Goal: Task Accomplishment & Management: Use online tool/utility

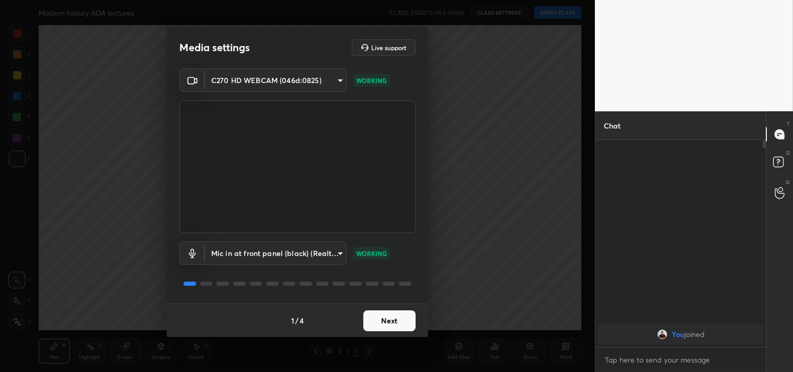
click at [392, 322] on button "Next" at bounding box center [389, 320] width 52 height 21
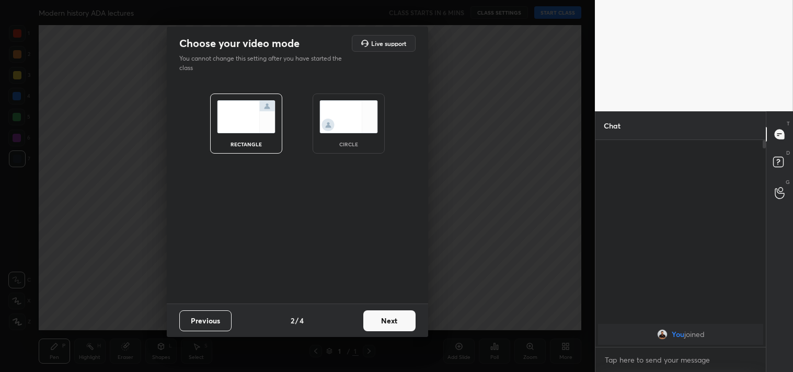
click at [392, 322] on button "Next" at bounding box center [389, 320] width 52 height 21
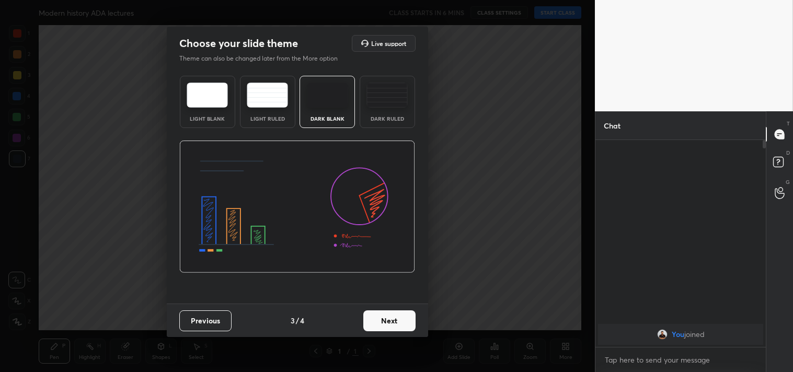
click at [392, 322] on button "Next" at bounding box center [389, 320] width 52 height 21
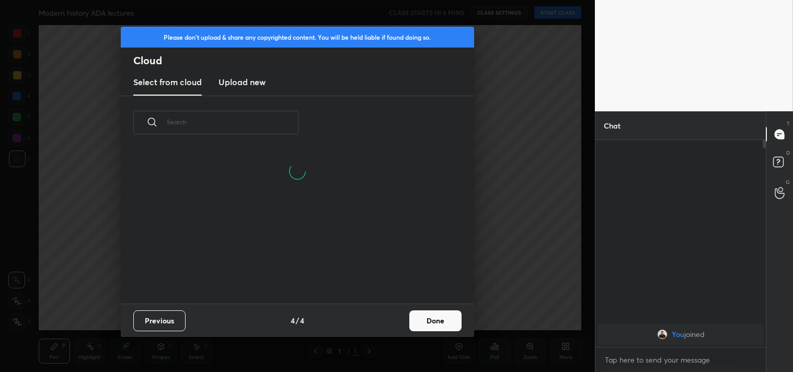
click at [444, 325] on button "Done" at bounding box center [435, 320] width 52 height 21
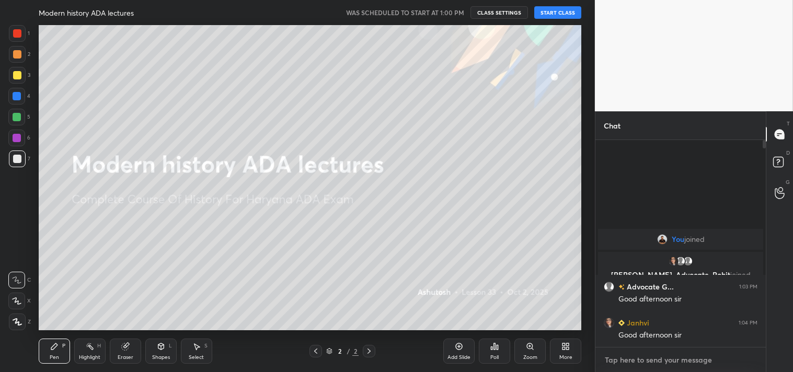
type textarea "x"
click at [697, 364] on textarea at bounding box center [680, 360] width 154 height 17
paste textarea "[URL][DOMAIN_NAME]"
type textarea "[URL][DOMAIN_NAME]"
type textarea "x"
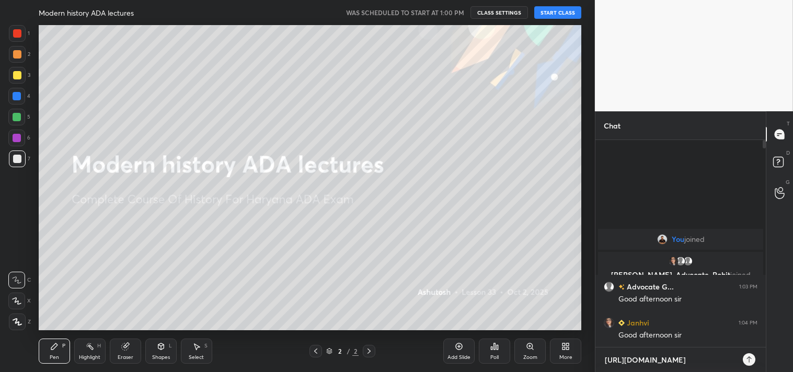
scroll to position [117, 167]
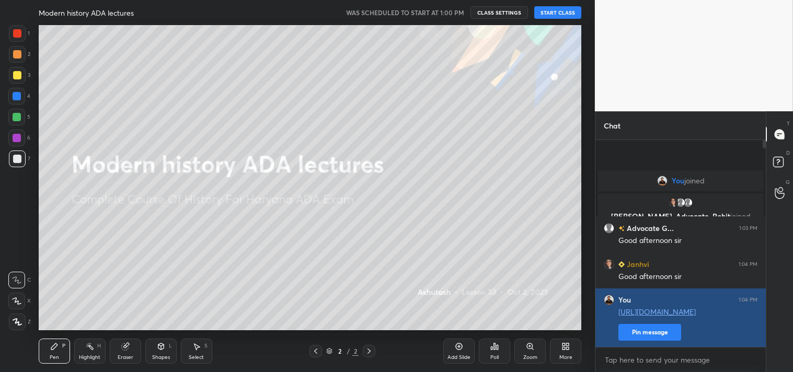
click at [655, 332] on button "Pin message" at bounding box center [649, 332] width 63 height 17
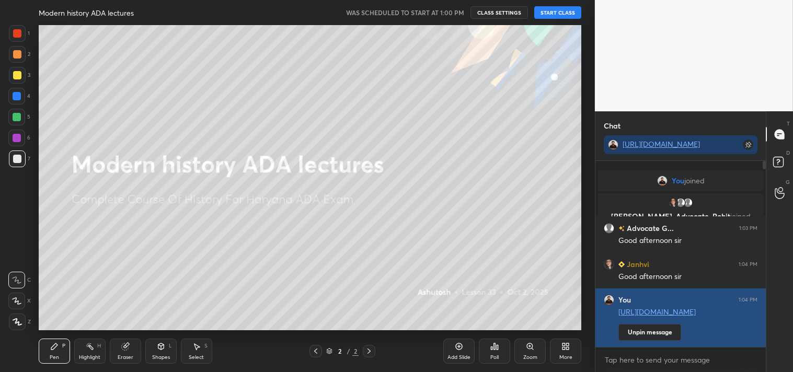
scroll to position [96, 167]
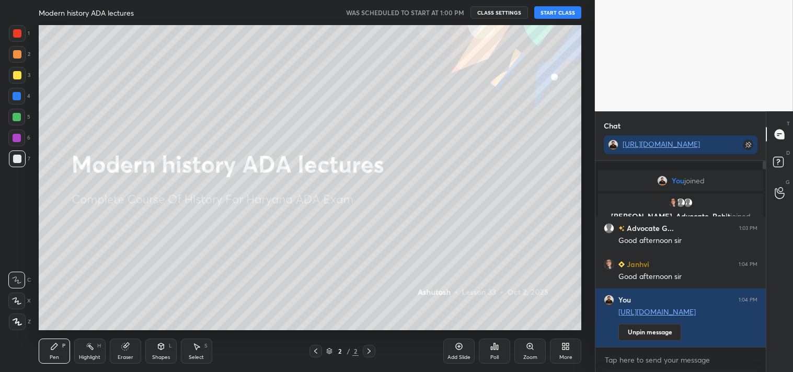
click at [565, 16] on button "START CLASS" at bounding box center [557, 12] width 47 height 13
click at [464, 355] on div "Add Slide" at bounding box center [458, 357] width 23 height 5
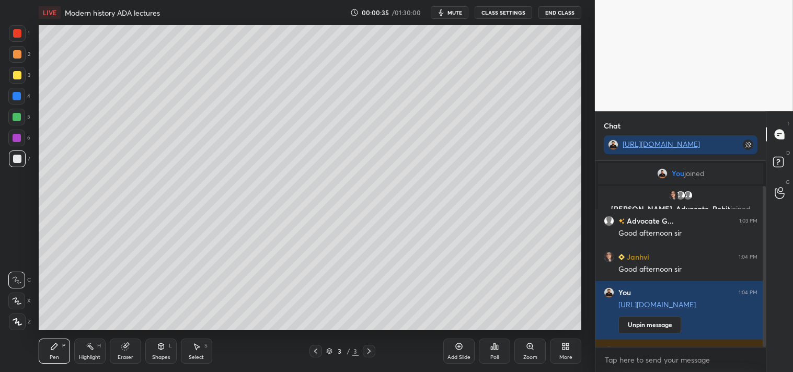
scroll to position [29, 0]
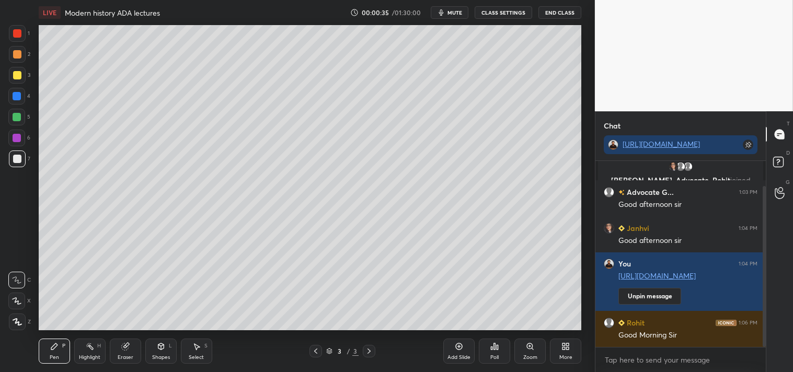
drag, startPoint x: 764, startPoint y: 335, endPoint x: 765, endPoint y: 349, distance: 13.6
click at [765, 348] on div "You joined [PERSON_NAME], Advocate, [PERSON_NAME] joined Advocate G... 1:03 PM …" at bounding box center [680, 266] width 170 height 211
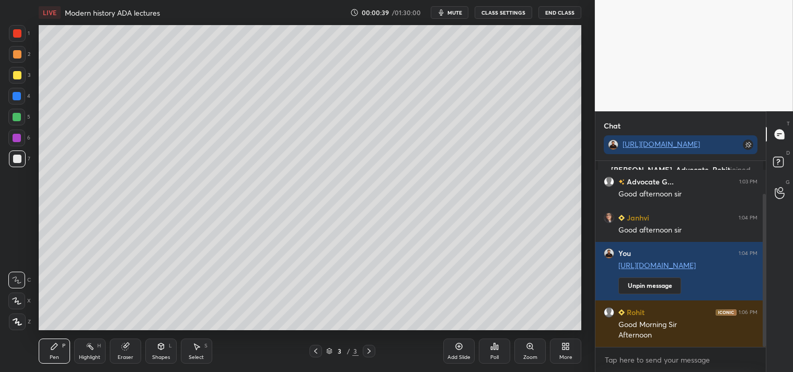
click at [19, 74] on div at bounding box center [17, 75] width 8 height 8
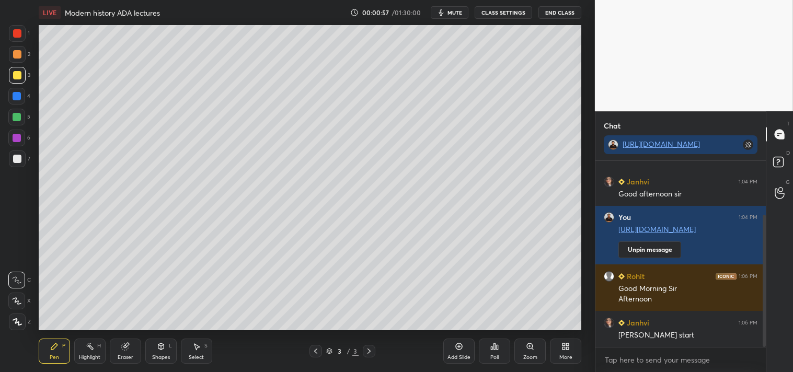
click at [18, 160] on div at bounding box center [17, 159] width 8 height 8
click at [18, 74] on div at bounding box center [17, 75] width 8 height 8
click at [16, 158] on div at bounding box center [17, 159] width 8 height 8
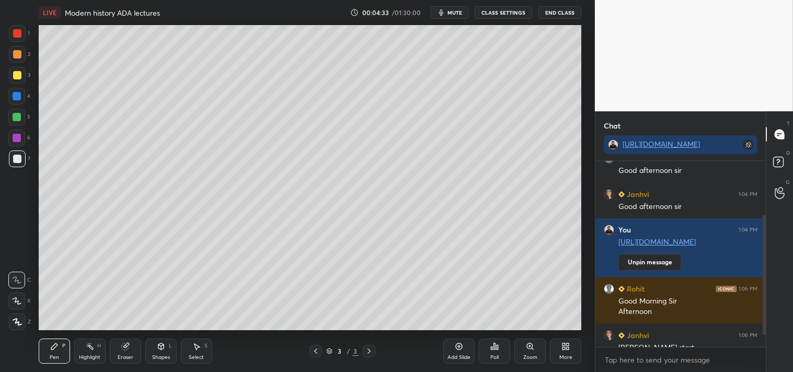
scroll to position [112, 0]
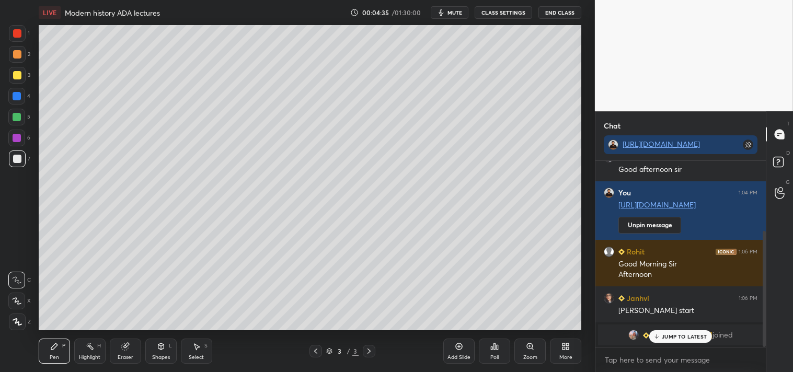
click at [669, 338] on p "JUMP TO LATEST" at bounding box center [683, 336] width 45 height 6
click at [460, 355] on div "Add Slide" at bounding box center [458, 357] width 23 height 5
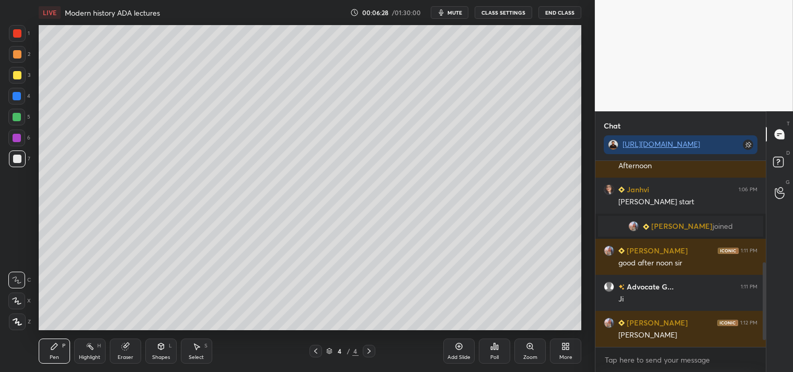
scroll to position [257, 0]
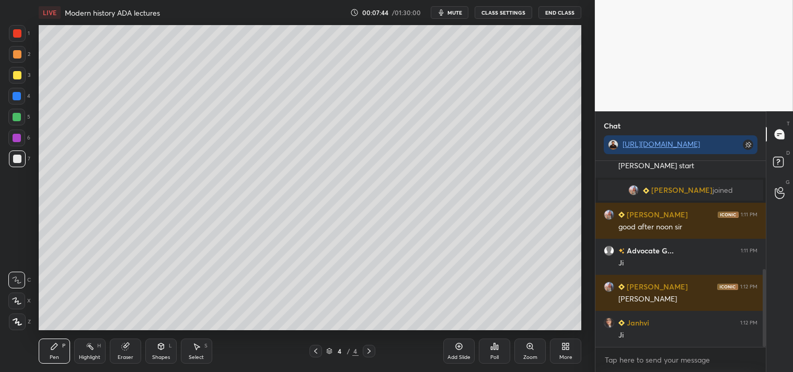
click at [460, 353] on div "Add Slide" at bounding box center [458, 351] width 31 height 25
click at [16, 76] on div at bounding box center [17, 75] width 8 height 8
click at [18, 158] on div at bounding box center [17, 159] width 8 height 8
click at [460, 350] on div "Add Slide" at bounding box center [458, 351] width 31 height 25
click at [15, 75] on div at bounding box center [17, 75] width 8 height 8
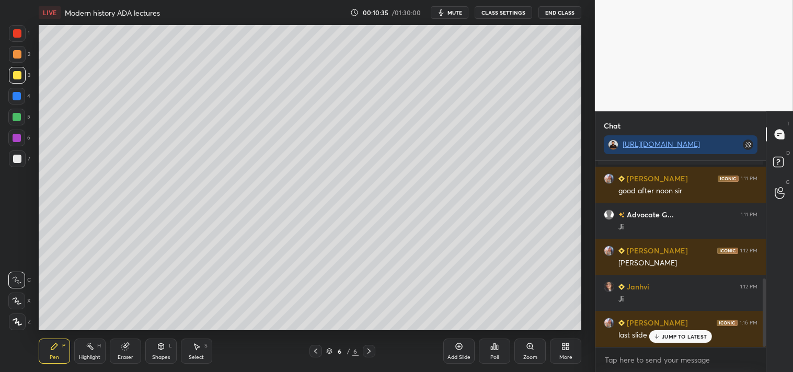
scroll to position [318, 0]
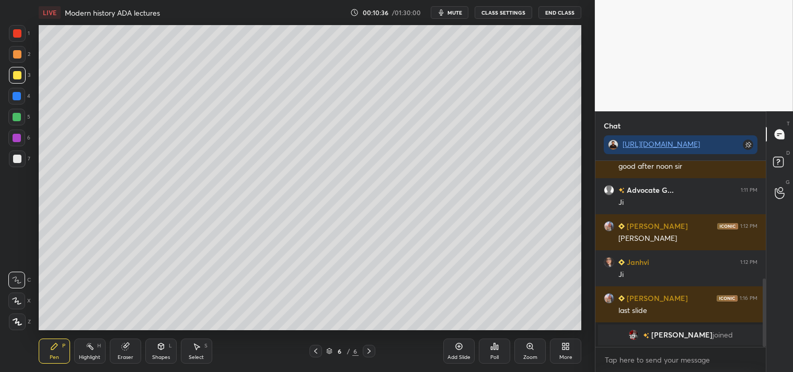
click at [317, 353] on icon at bounding box center [315, 351] width 8 height 8
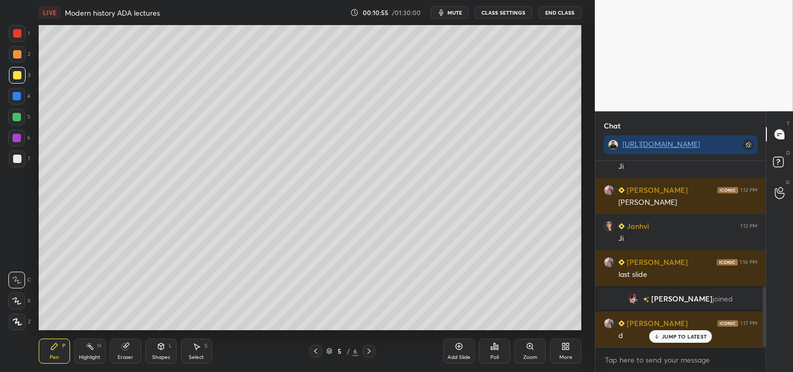
scroll to position [390, 0]
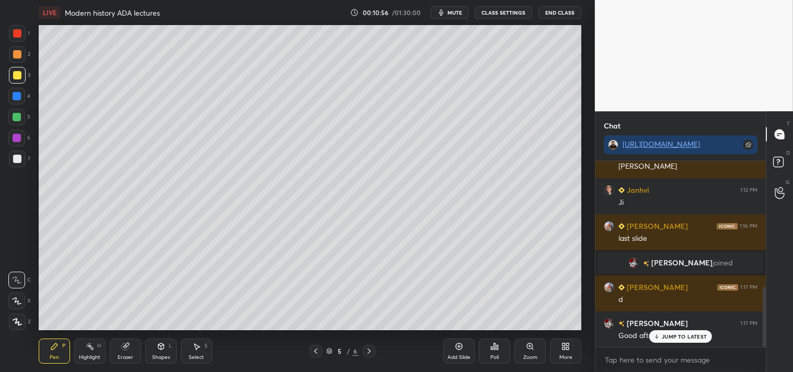
click at [370, 352] on icon at bounding box center [369, 351] width 8 height 8
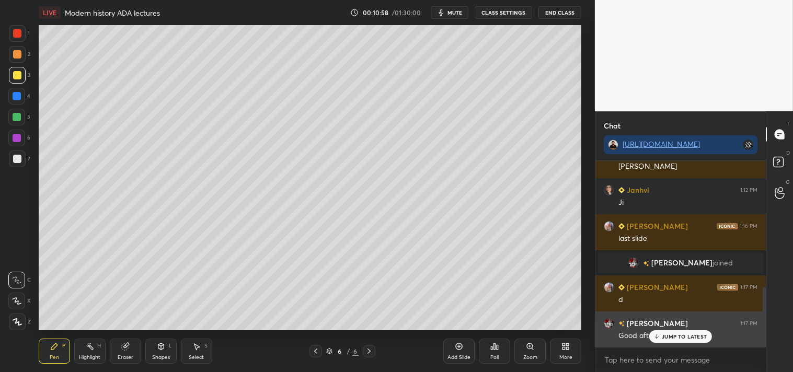
click at [683, 335] on p "JUMP TO LATEST" at bounding box center [683, 336] width 45 height 6
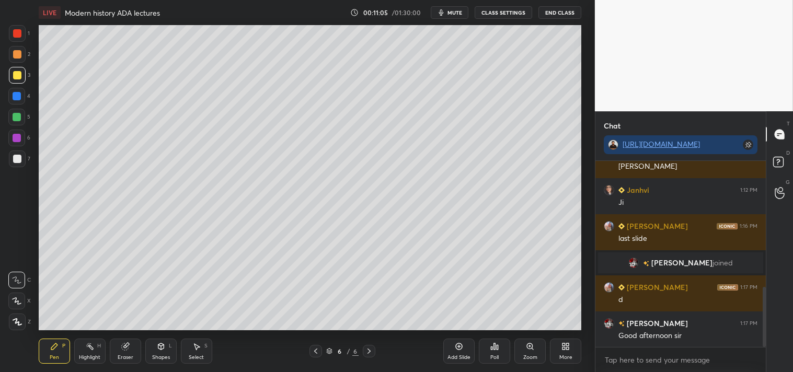
scroll to position [426, 0]
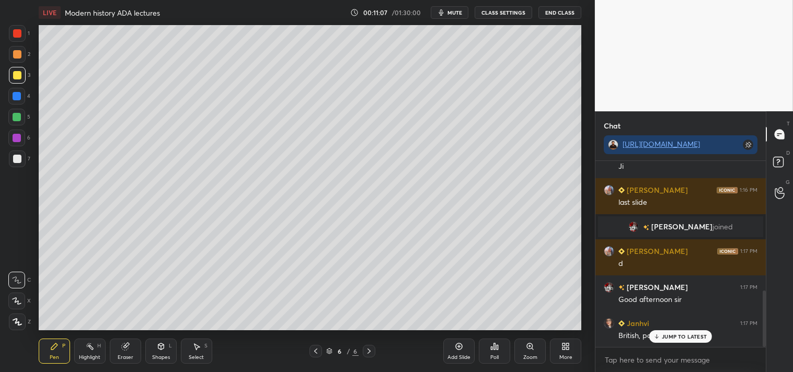
click at [679, 337] on p "JUMP TO LATEST" at bounding box center [683, 336] width 45 height 6
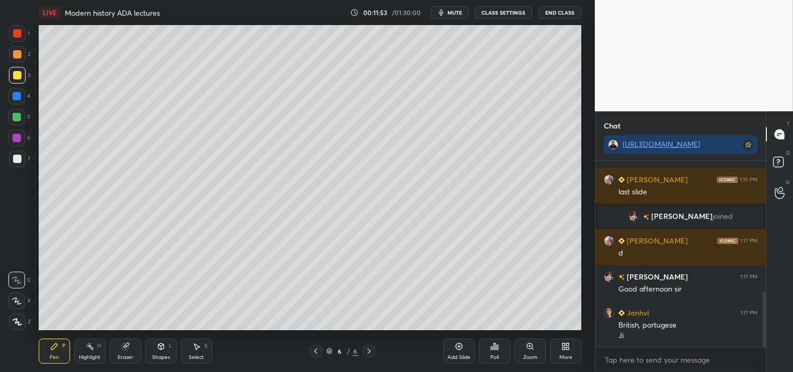
click at [17, 157] on div at bounding box center [17, 159] width 8 height 8
click at [460, 349] on icon at bounding box center [459, 346] width 7 height 7
click at [316, 348] on icon at bounding box center [315, 351] width 8 height 8
click at [371, 352] on icon at bounding box center [369, 351] width 8 height 8
click at [129, 347] on icon at bounding box center [125, 346] width 8 height 8
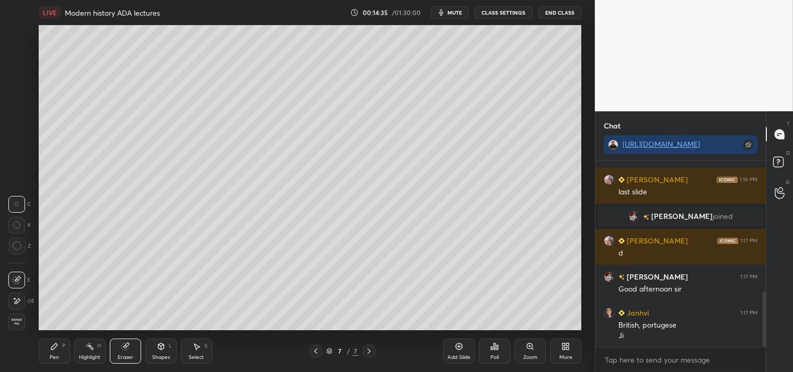
click at [49, 352] on div "Pen P" at bounding box center [54, 351] width 31 height 25
click at [16, 76] on div at bounding box center [17, 75] width 8 height 8
click at [16, 160] on div at bounding box center [17, 159] width 8 height 8
drag, startPoint x: 456, startPoint y: 351, endPoint x: 458, endPoint y: 344, distance: 7.5
click at [457, 349] on div "Add Slide" at bounding box center [458, 351] width 31 height 25
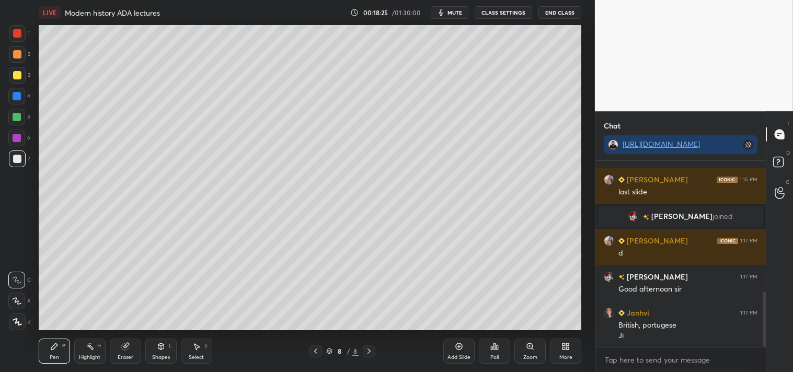
click at [460, 350] on icon at bounding box center [459, 346] width 8 height 8
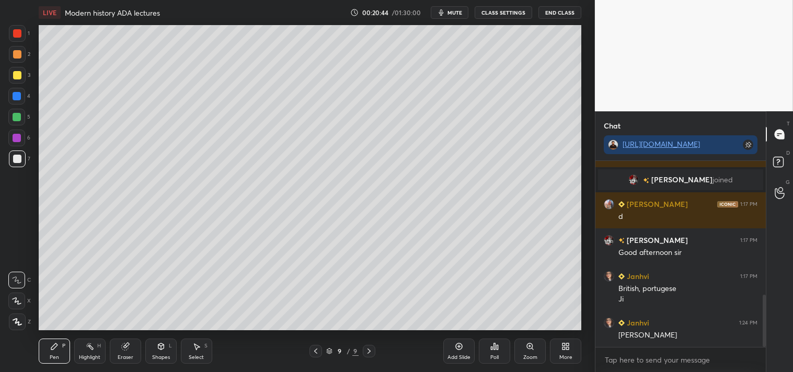
click at [460, 351] on div "Add Slide" at bounding box center [458, 351] width 31 height 25
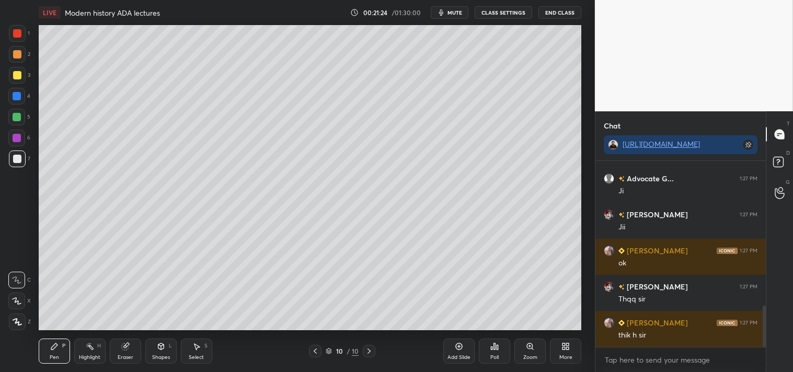
scroll to position [663, 0]
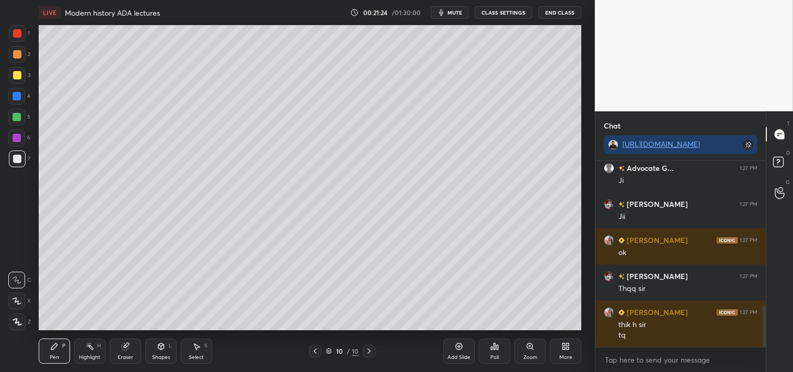
click at [562, 9] on button "End Class" at bounding box center [559, 12] width 43 height 13
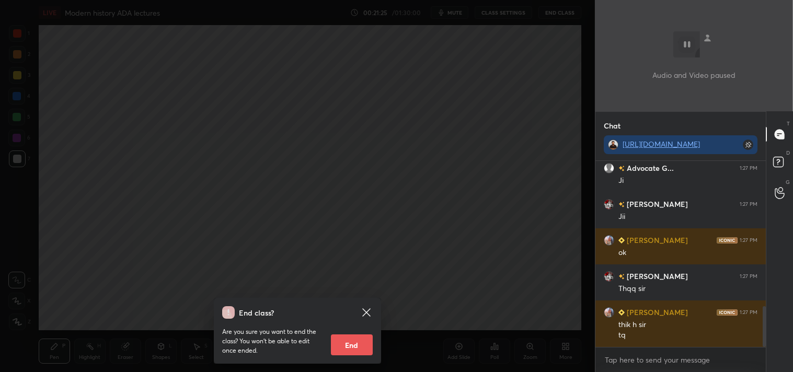
scroll to position [699, 0]
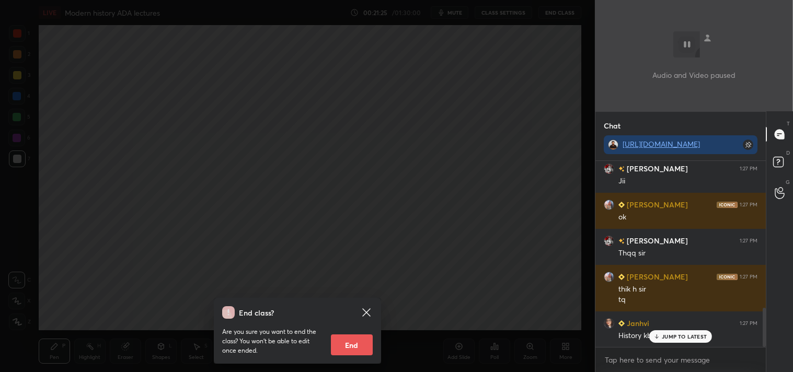
click at [354, 345] on button "End" at bounding box center [352, 344] width 42 height 21
type textarea "x"
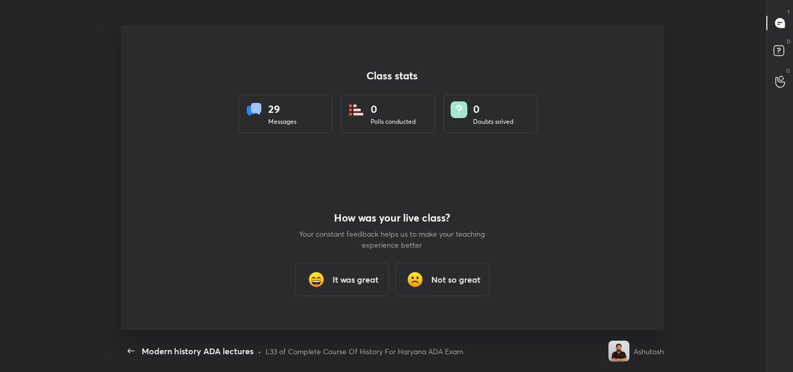
scroll to position [0, 0]
